Goal: Use online tool/utility: Utilize a website feature to perform a specific function

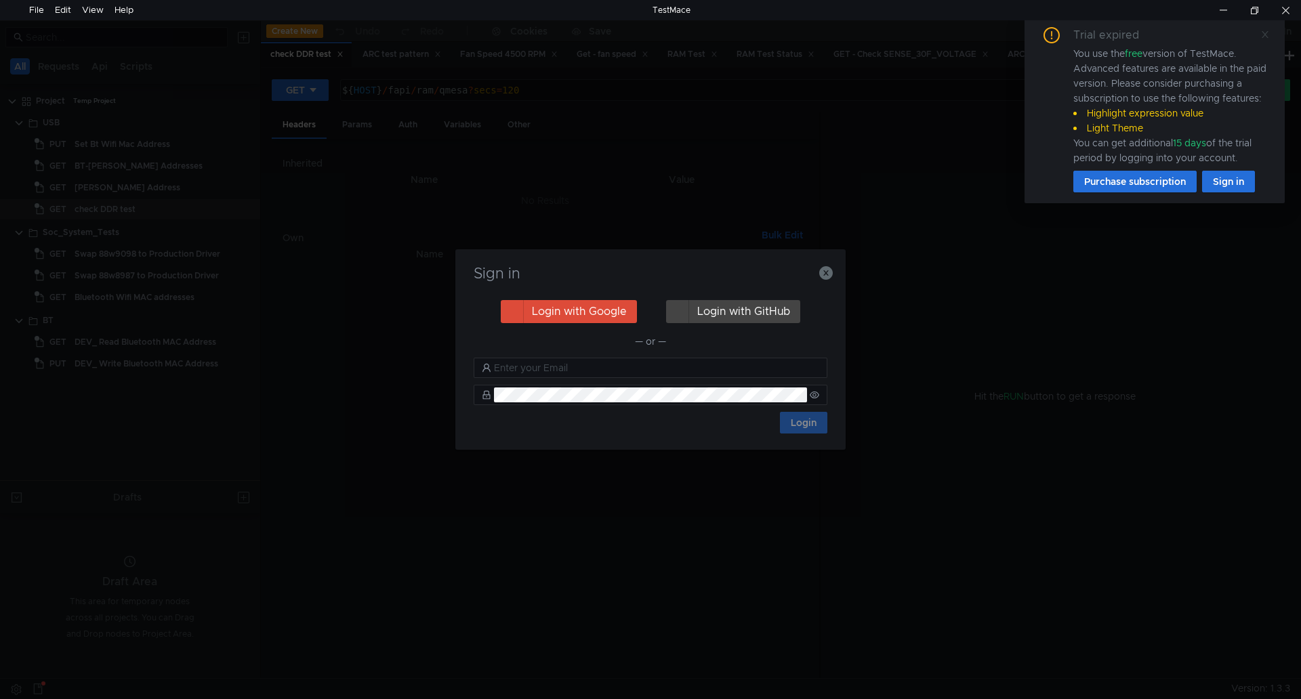
click at [1263, 36] on icon at bounding box center [1265, 34] width 9 height 9
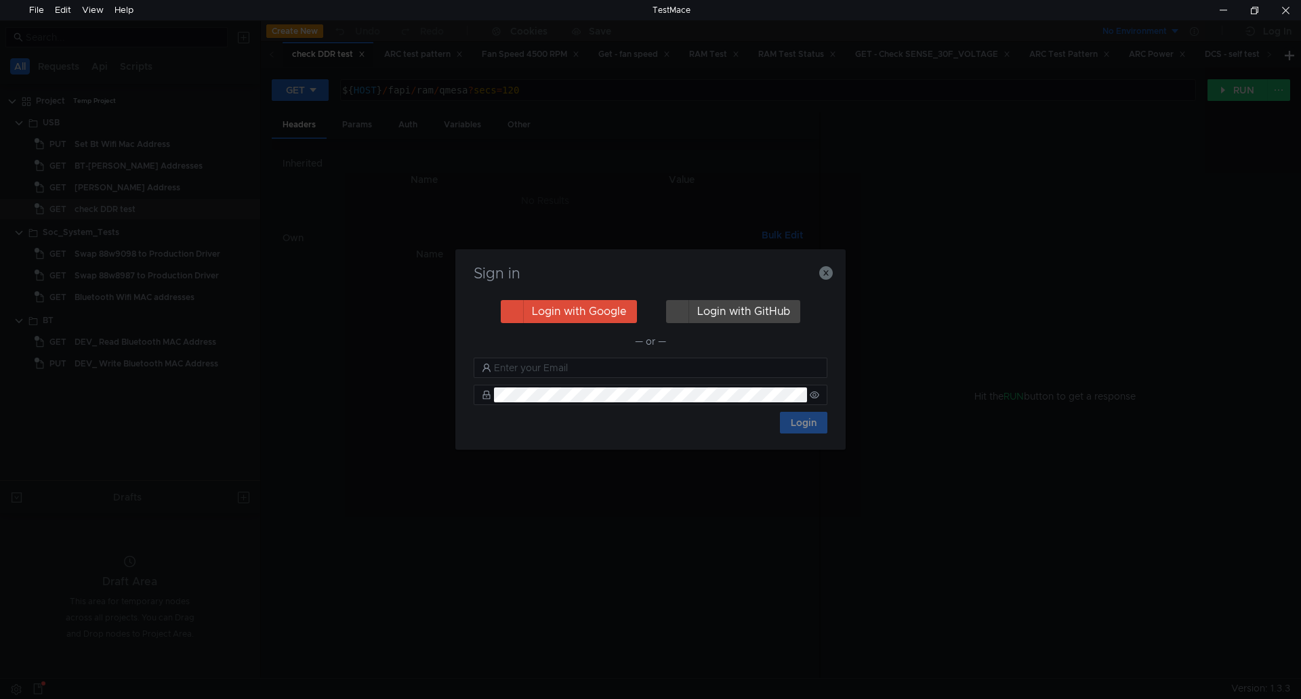
click at [818, 272] on h3 "Sign in" at bounding box center [651, 274] width 358 height 16
click at [820, 276] on icon "button" at bounding box center [826, 273] width 14 height 14
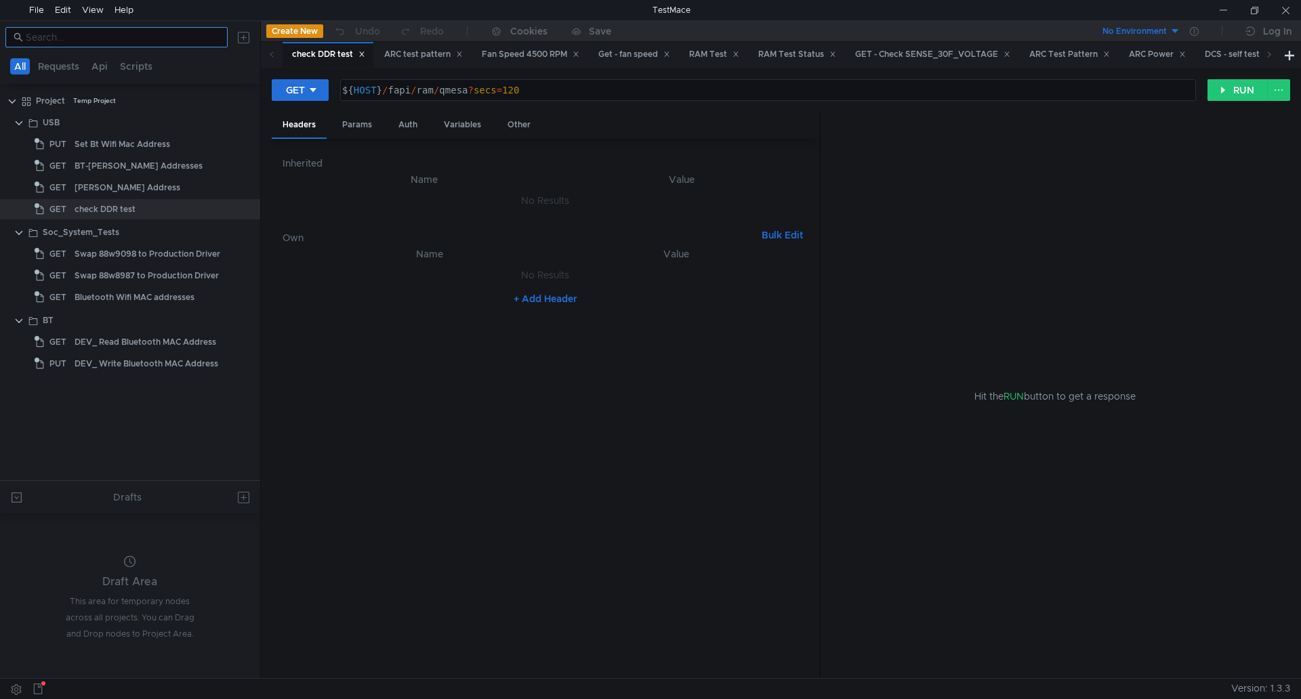
click at [129, 35] on input at bounding box center [123, 37] width 194 height 15
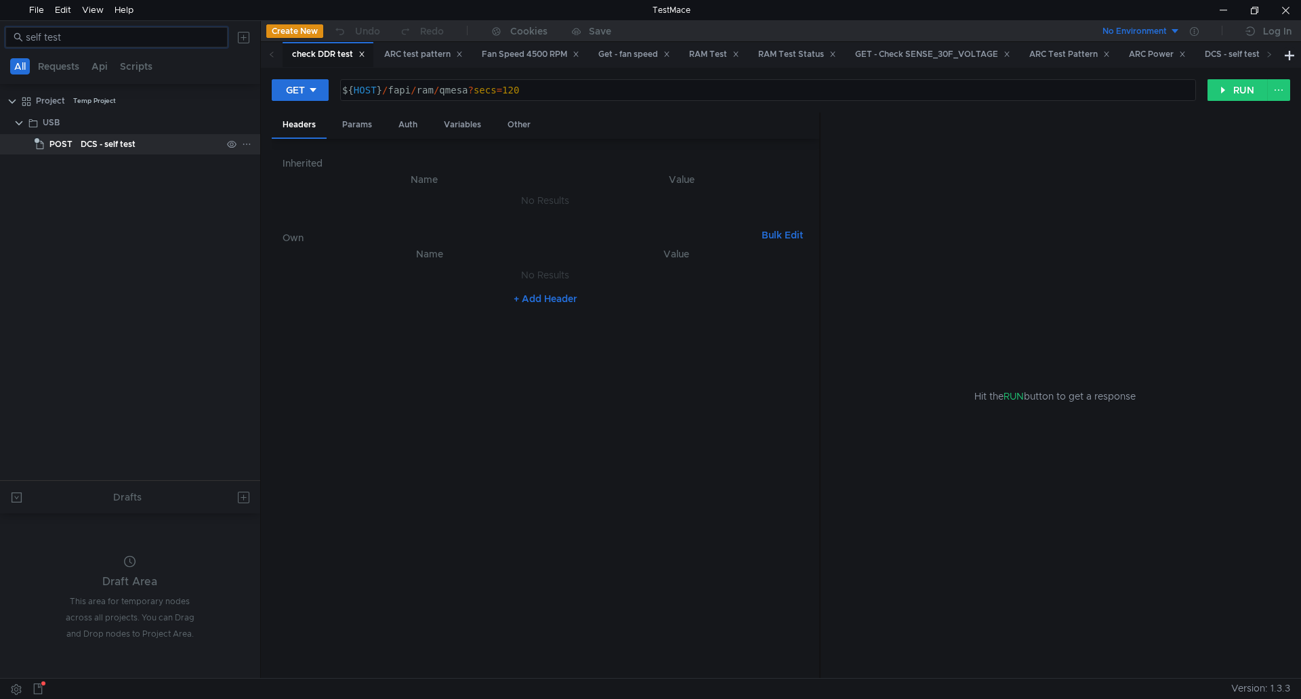
type input "self test"
click at [117, 145] on div "DCS - self test" at bounding box center [108, 144] width 55 height 20
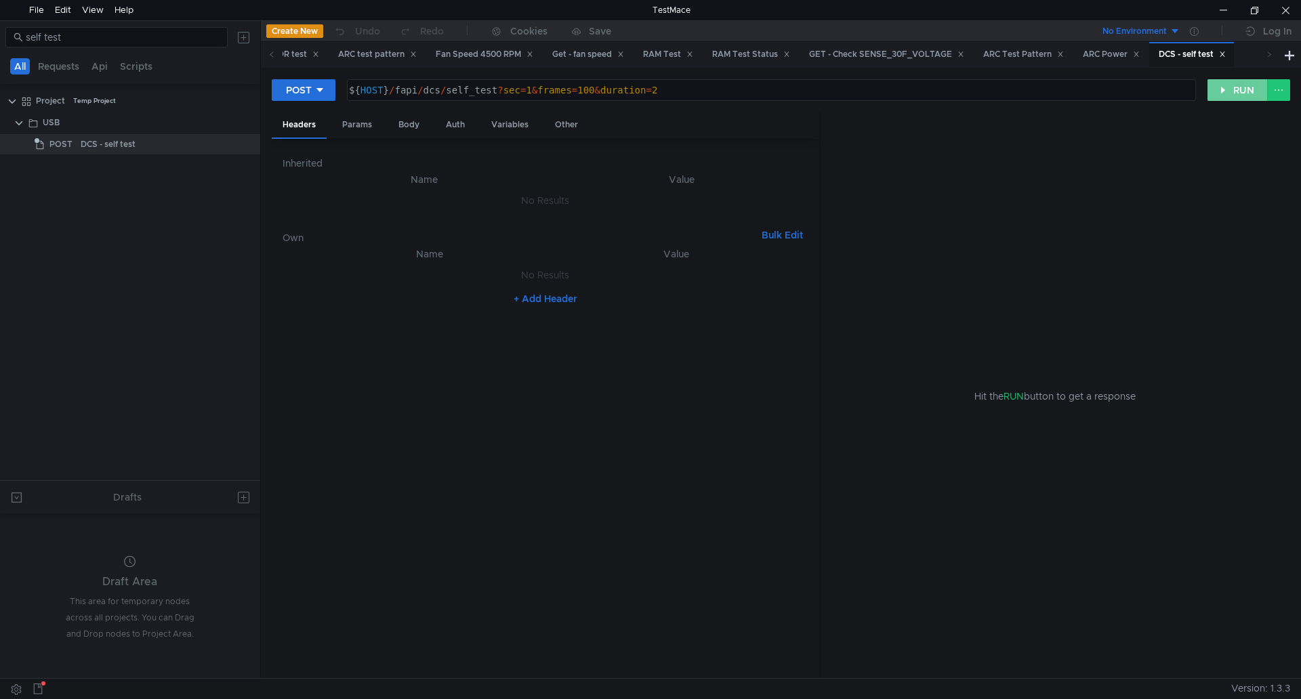
click at [1238, 94] on button "RUN" at bounding box center [1238, 90] width 60 height 22
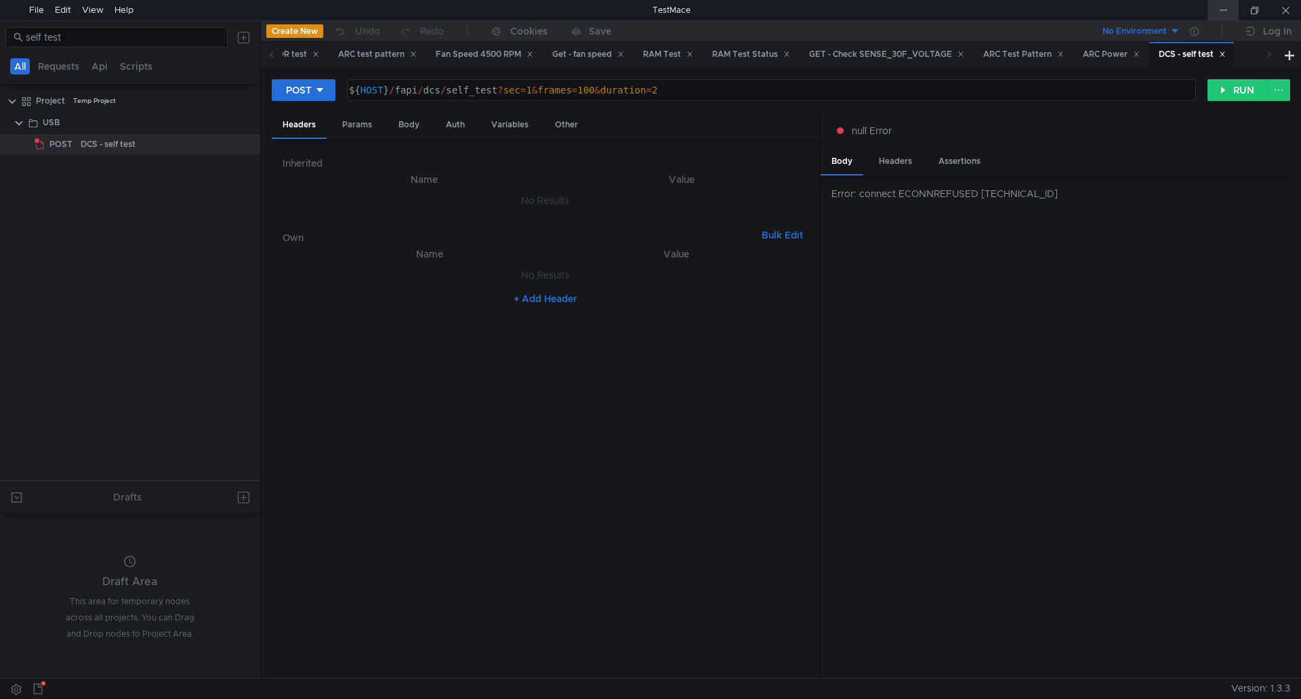
click at [1225, 12] on div at bounding box center [1223, 10] width 31 height 20
